Goal: Find specific page/section: Find specific page/section

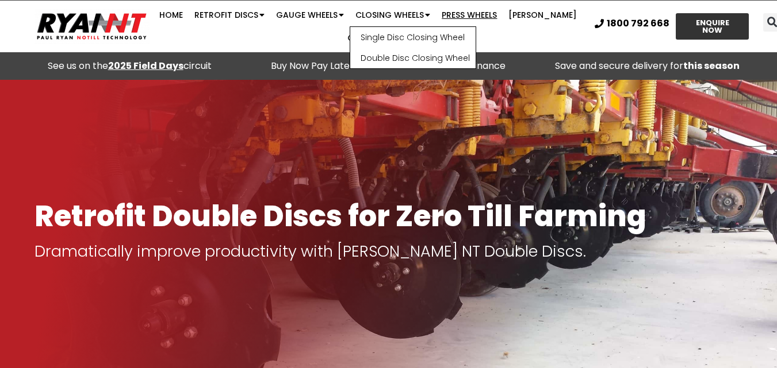
click at [483, 14] on link "Press Wheels" at bounding box center [469, 14] width 67 height 23
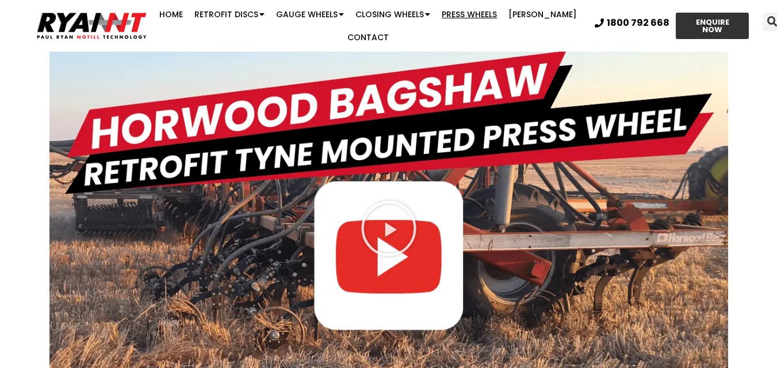
scroll to position [1782, 0]
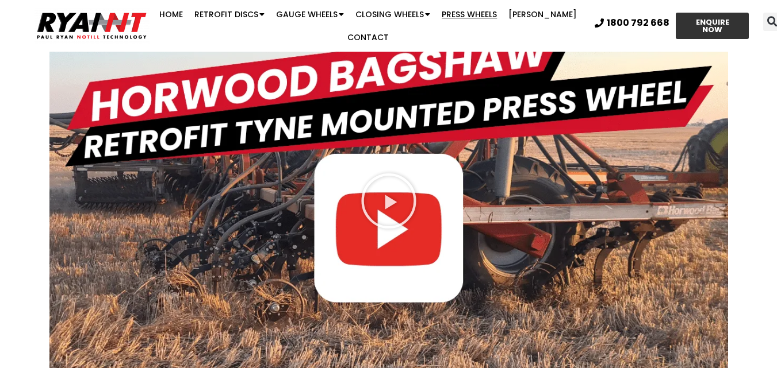
click at [387, 216] on input "Search" at bounding box center [369, 205] width 615 height 29
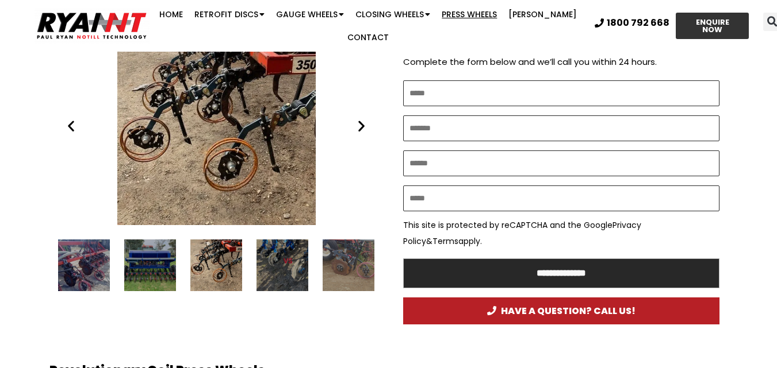
scroll to position [598, 0]
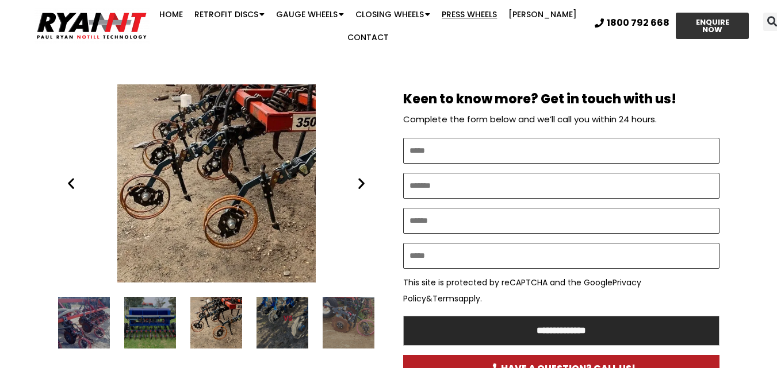
click at [359, 176] on icon "Next slide" at bounding box center [361, 183] width 14 height 14
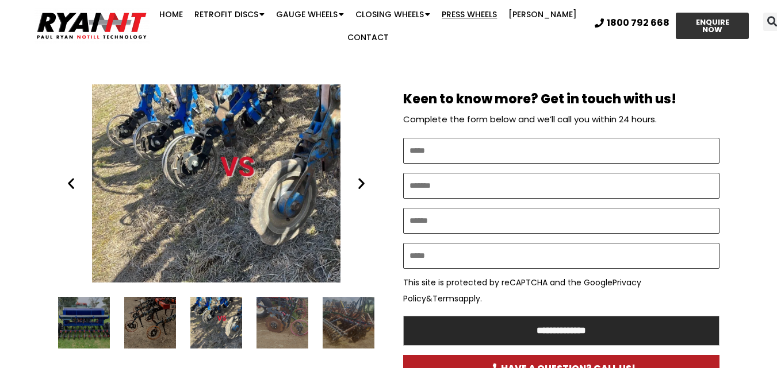
click at [359, 176] on icon "Next slide" at bounding box center [361, 183] width 14 height 14
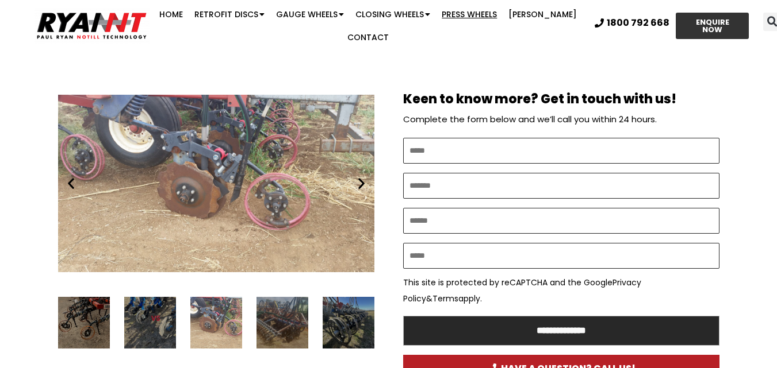
click at [359, 176] on icon "Next slide" at bounding box center [361, 183] width 14 height 14
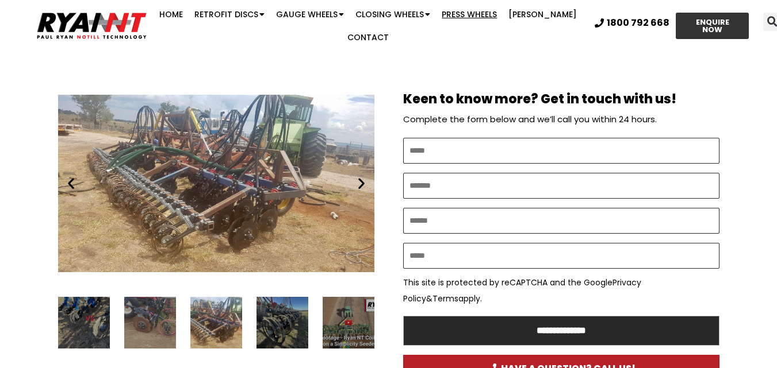
click at [359, 176] on icon "Next slide" at bounding box center [361, 183] width 14 height 14
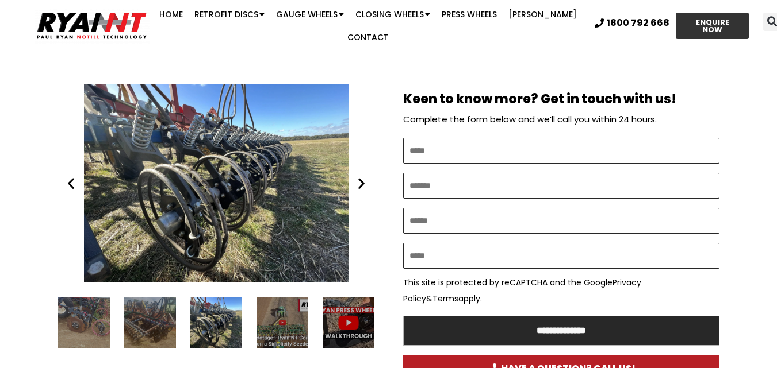
click at [359, 176] on icon "Next slide" at bounding box center [361, 183] width 14 height 14
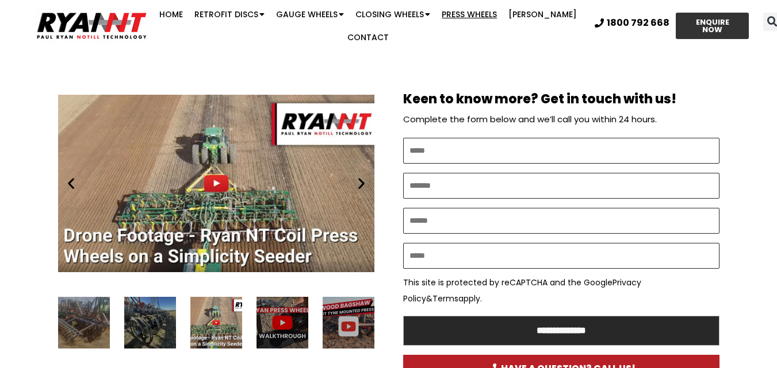
click at [359, 176] on icon "Next slide" at bounding box center [361, 183] width 14 height 14
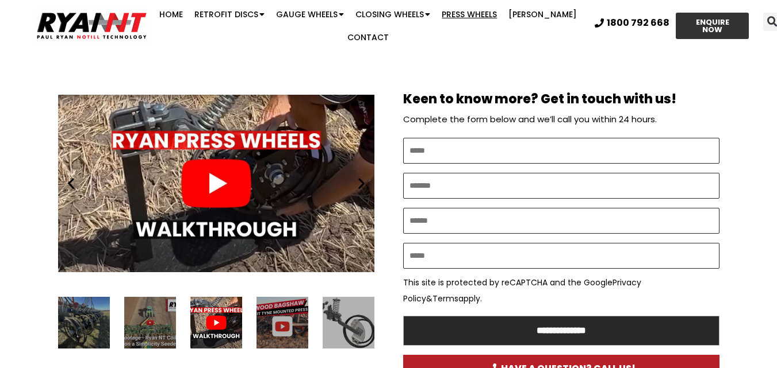
click at [359, 176] on icon "Next slide" at bounding box center [361, 183] width 14 height 14
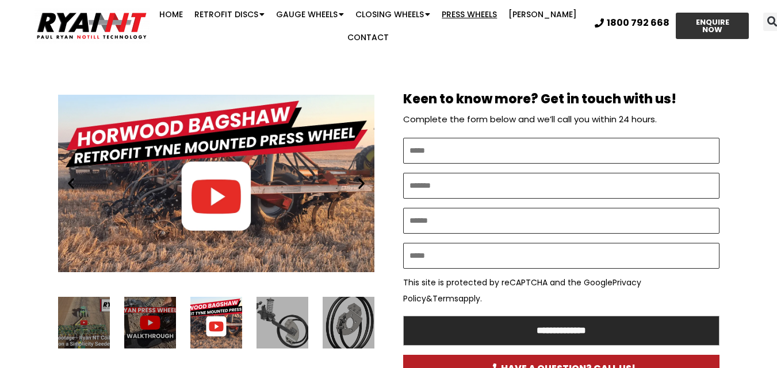
click at [359, 176] on icon "Next slide" at bounding box center [361, 183] width 14 height 14
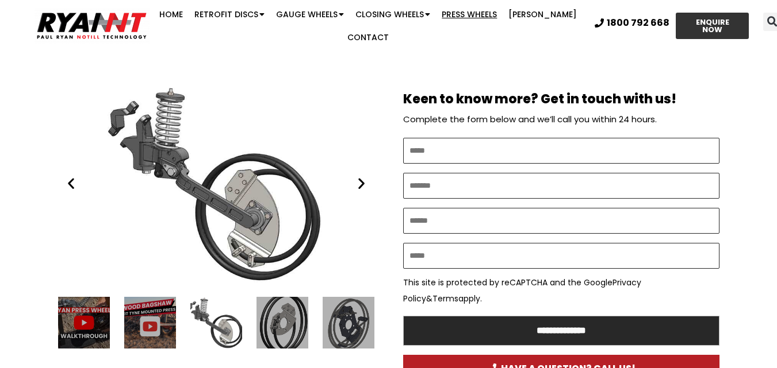
click at [359, 176] on icon "Next slide" at bounding box center [361, 183] width 14 height 14
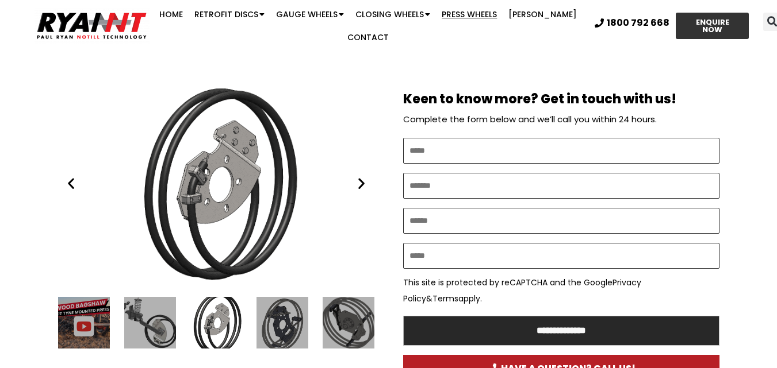
click at [359, 176] on icon "Next slide" at bounding box center [361, 183] width 14 height 14
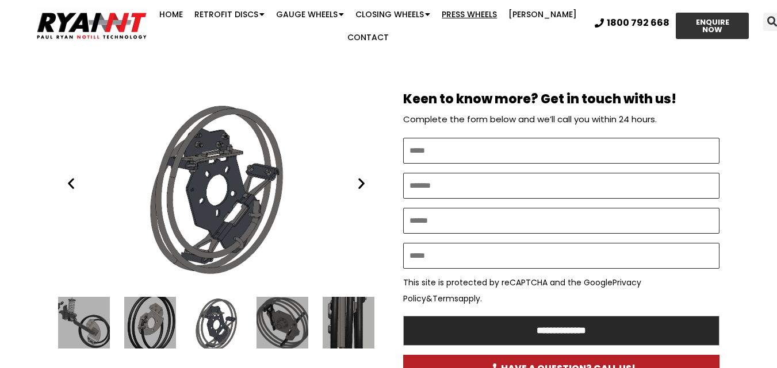
click at [359, 176] on icon "Next slide" at bounding box center [361, 183] width 14 height 14
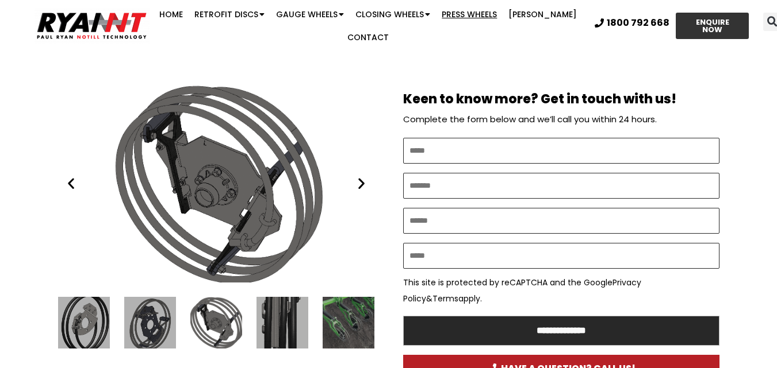
click at [359, 176] on icon "Next slide" at bounding box center [361, 183] width 14 height 14
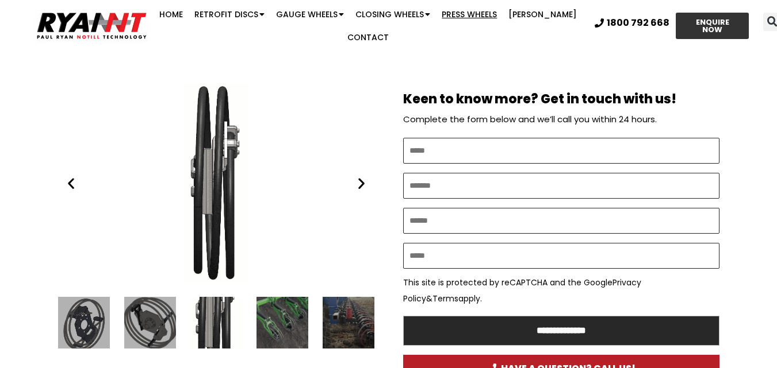
click at [359, 176] on icon "Next slide" at bounding box center [361, 183] width 14 height 14
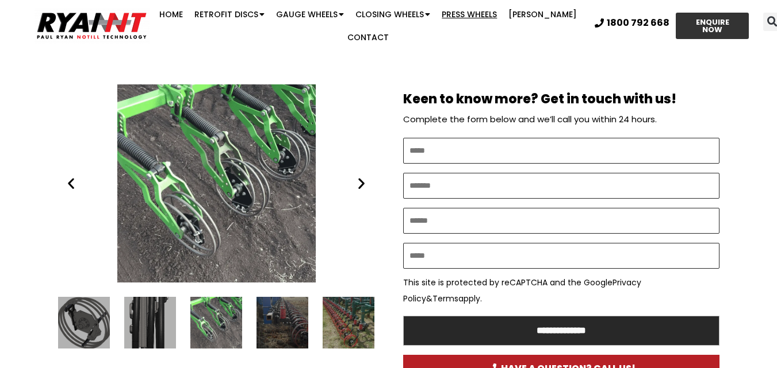
click at [359, 176] on icon "Next slide" at bounding box center [361, 183] width 14 height 14
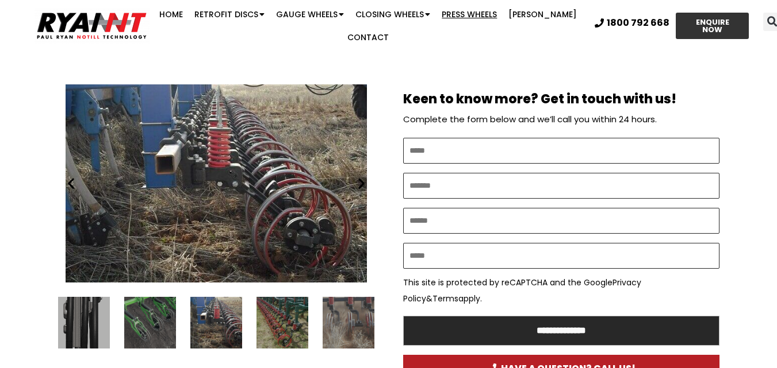
click at [359, 176] on icon "Next slide" at bounding box center [361, 183] width 14 height 14
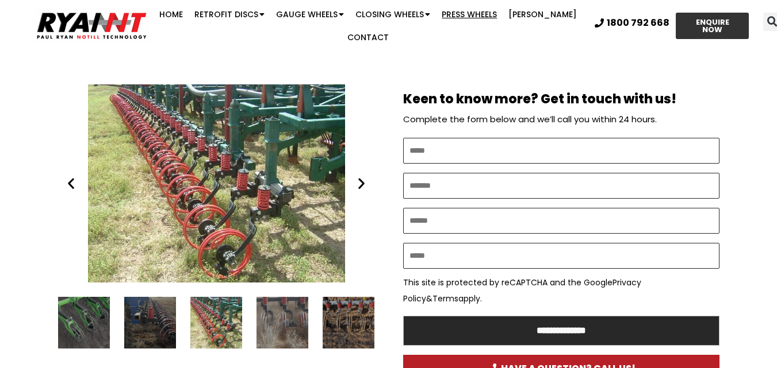
click at [359, 176] on icon "Next slide" at bounding box center [361, 183] width 14 height 14
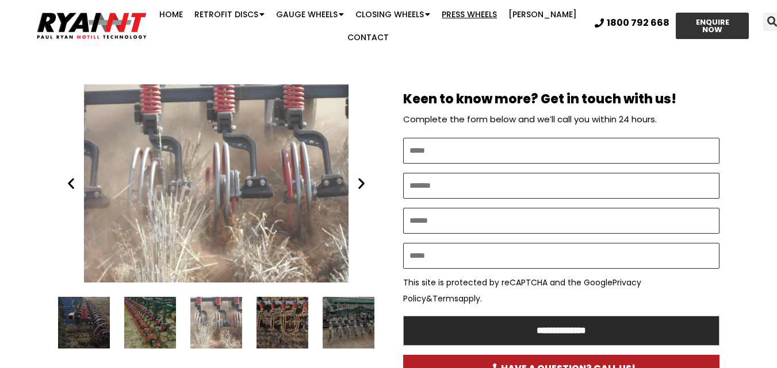
click at [359, 176] on icon "Next slide" at bounding box center [361, 183] width 14 height 14
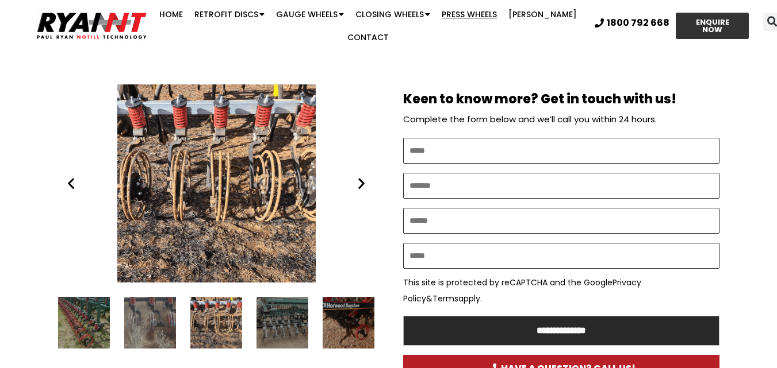
click at [359, 176] on icon "Next slide" at bounding box center [361, 183] width 14 height 14
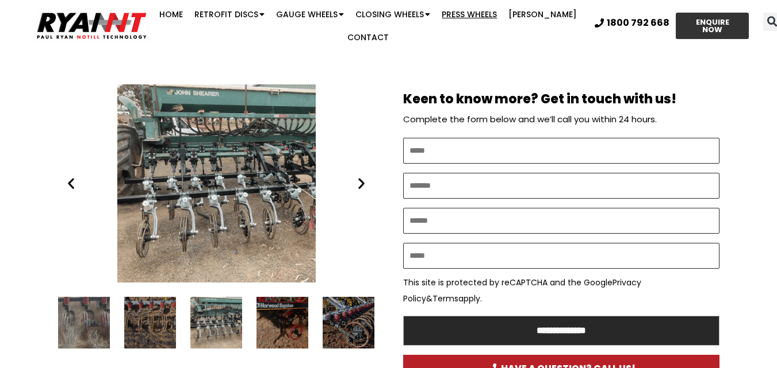
click at [359, 176] on icon "Next slide" at bounding box center [361, 183] width 14 height 14
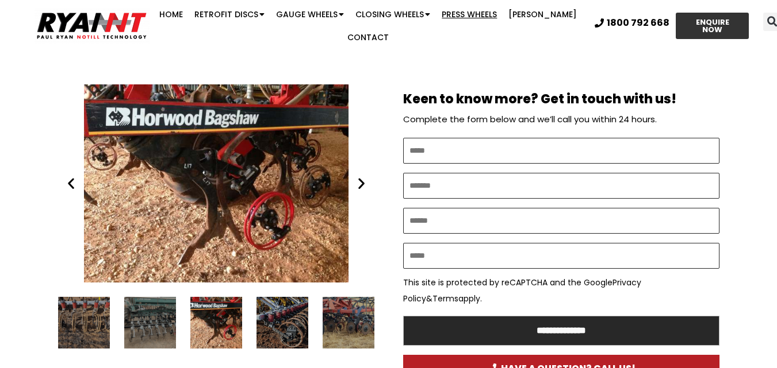
click at [359, 176] on icon "Next slide" at bounding box center [361, 183] width 14 height 14
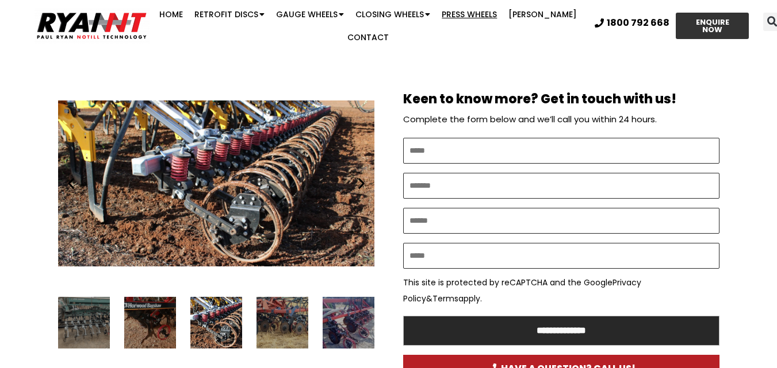
click at [359, 176] on icon "Next slide" at bounding box center [361, 183] width 14 height 14
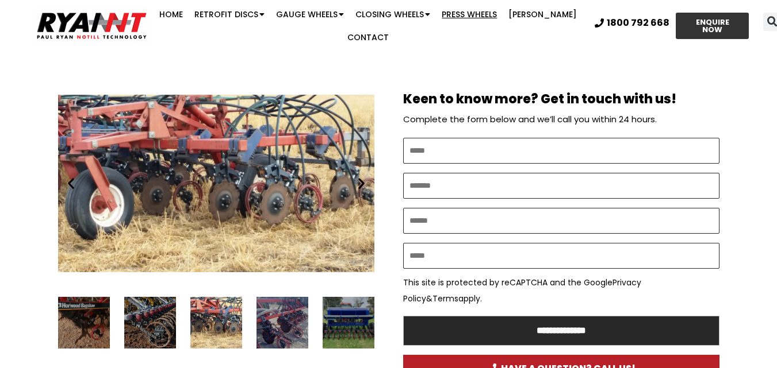
click at [359, 176] on icon "Next slide" at bounding box center [361, 183] width 14 height 14
